Goal: Information Seeking & Learning: Check status

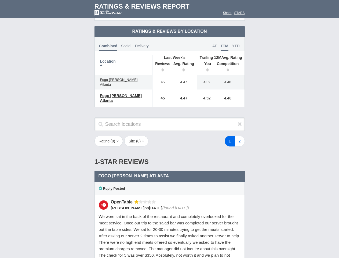
scroll to position [260, 0]
click at [170, 136] on div "1 2" at bounding box center [203, 141] width 94 height 11
click at [124, 60] on th "Location" at bounding box center [124, 65] width 58 height 20
click at [161, 63] on th "Reviews" at bounding box center [161, 67] width 18 height 15
click at [184, 63] on th "Avg. Rating" at bounding box center [184, 67] width 27 height 15
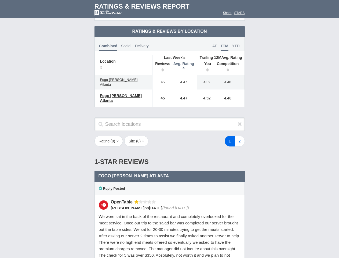
click at [206, 63] on th "You" at bounding box center [205, 67] width 17 height 15
click at [229, 63] on th "Competition" at bounding box center [229, 67] width 31 height 15
click at [170, 182] on div "Reply Posted" at bounding box center [170, 188] width 150 height 13
click at [240, 121] on icon at bounding box center [240, 123] width 4 height 5
click at [109, 136] on button "Rating ( 0 )" at bounding box center [109, 141] width 29 height 11
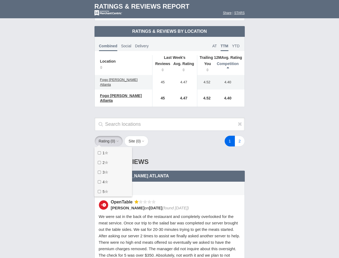
click at [138, 136] on button "Site ( 0 )" at bounding box center [136, 141] width 24 height 11
